Goal: Information Seeking & Learning: Learn about a topic

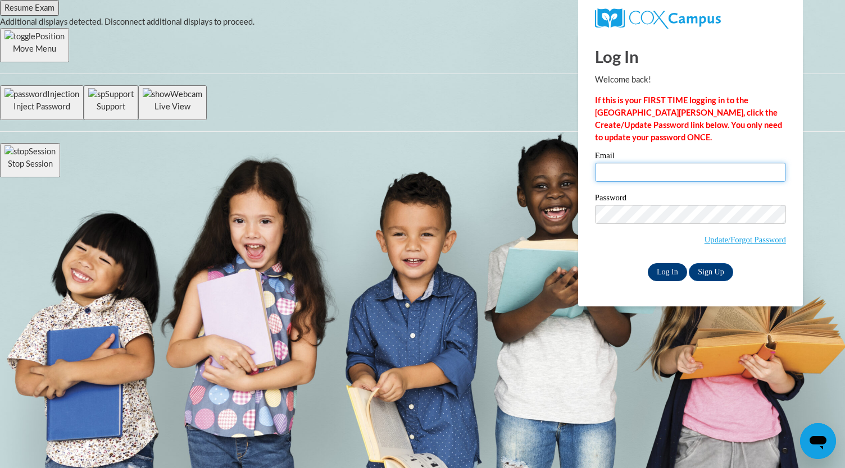
type input "cheyennetrejo1@gmail.com"
click at [663, 272] on input "Log In" at bounding box center [667, 272] width 39 height 18
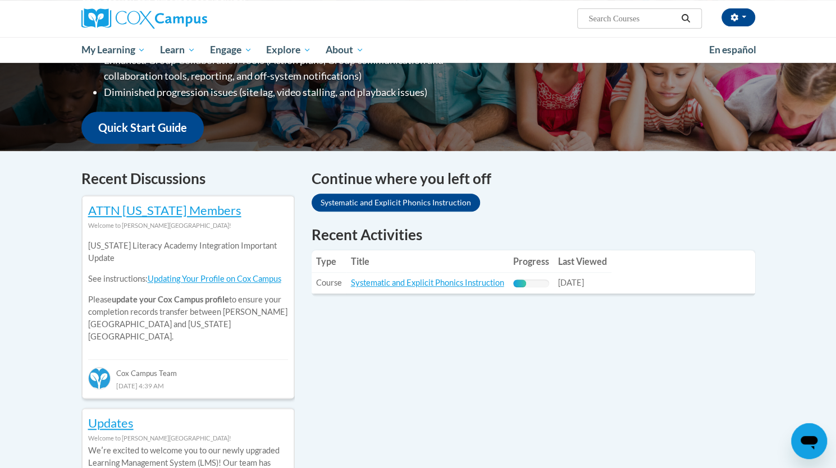
scroll to position [247, 0]
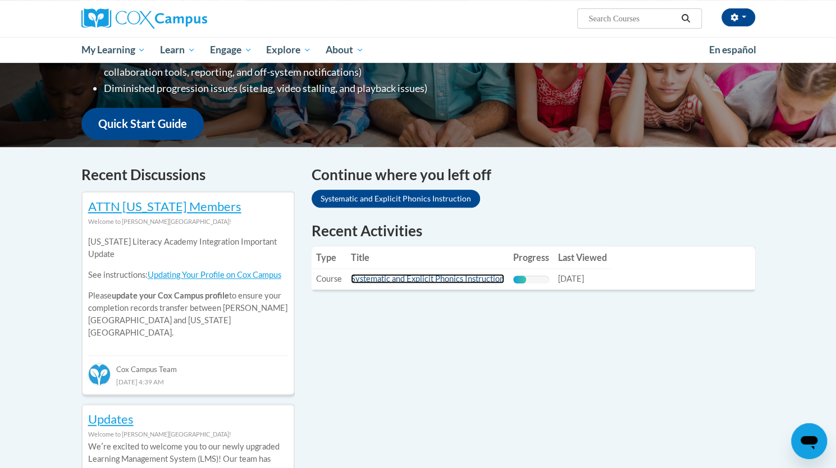
click at [404, 282] on link "Systematic and Explicit Phonics Instruction" at bounding box center [427, 279] width 153 height 10
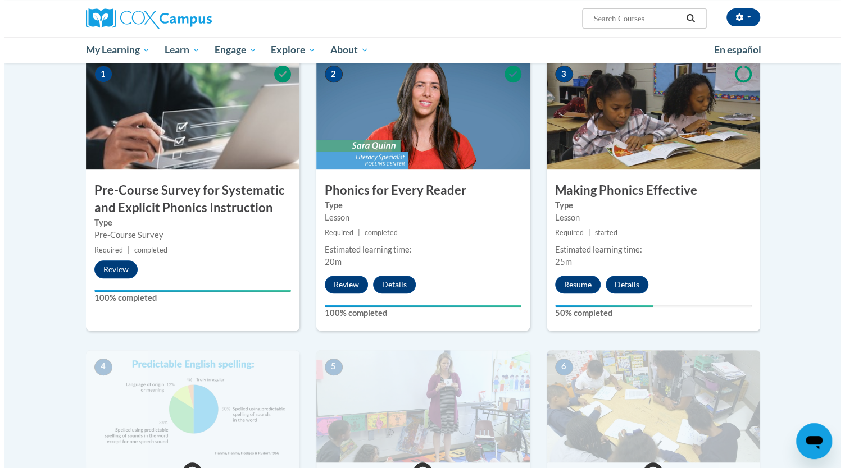
scroll to position [258, 0]
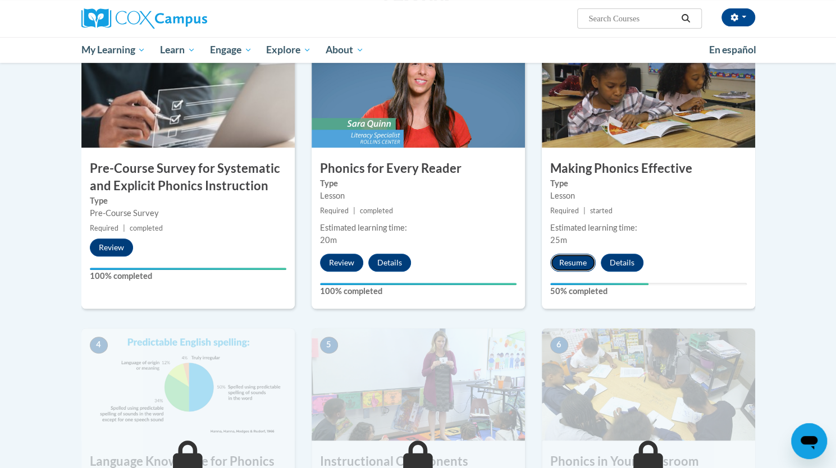
click at [574, 264] on button "Resume" at bounding box center [572, 263] width 45 height 18
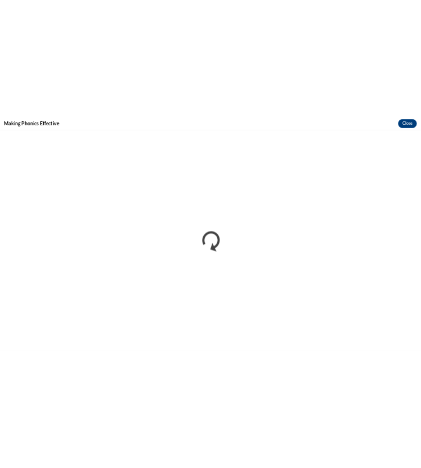
scroll to position [0, 0]
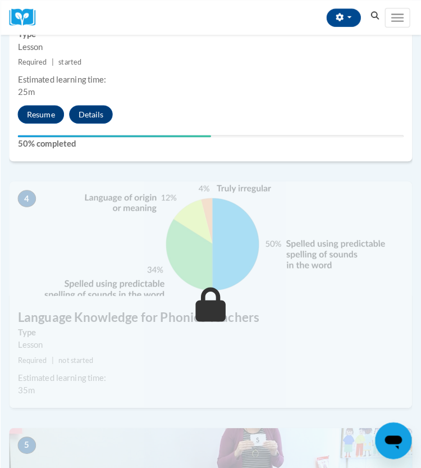
scroll to position [928, 0]
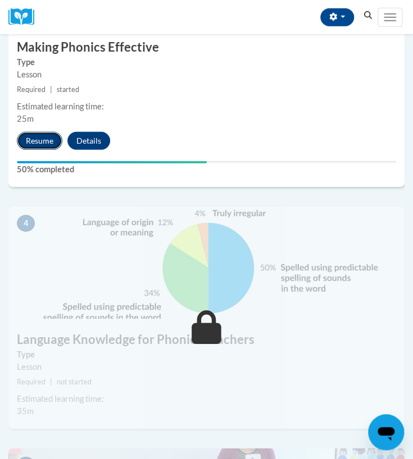
drag, startPoint x: 50, startPoint y: 152, endPoint x: 36, endPoint y: 140, distance: 18.7
click at [36, 140] on button "Resume" at bounding box center [39, 141] width 45 height 18
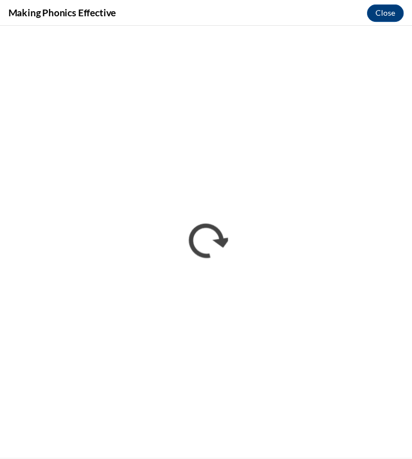
scroll to position [0, 0]
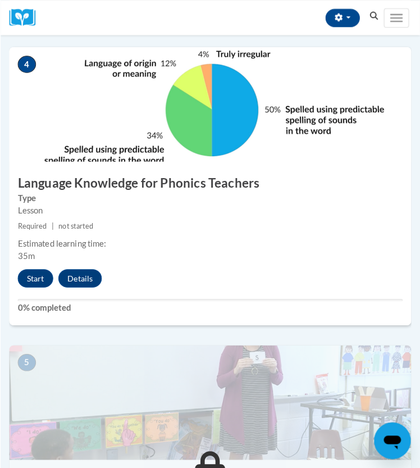
scroll to position [1092, 0]
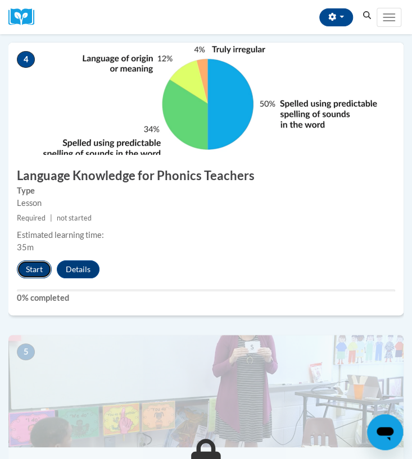
click at [27, 271] on button "Start" at bounding box center [34, 270] width 35 height 18
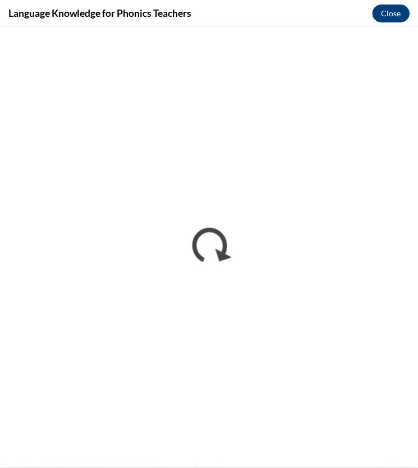
scroll to position [0, 0]
